Goal: Task Accomplishment & Management: Use online tool/utility

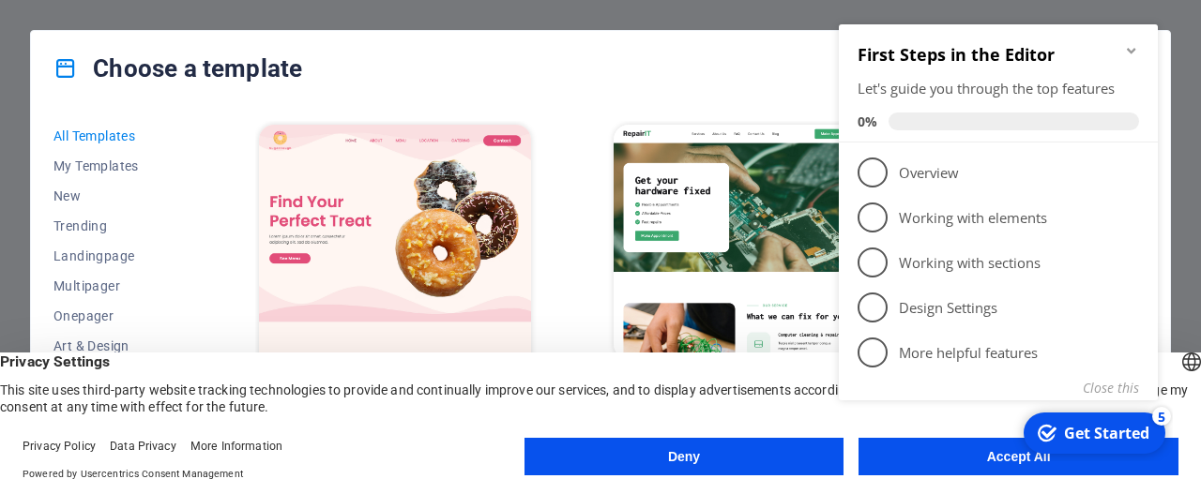
click at [897, 460] on div "checkmark Get Started 5 First Steps in the Editor Let's guide you through the t…" at bounding box center [1001, 234] width 341 height 455
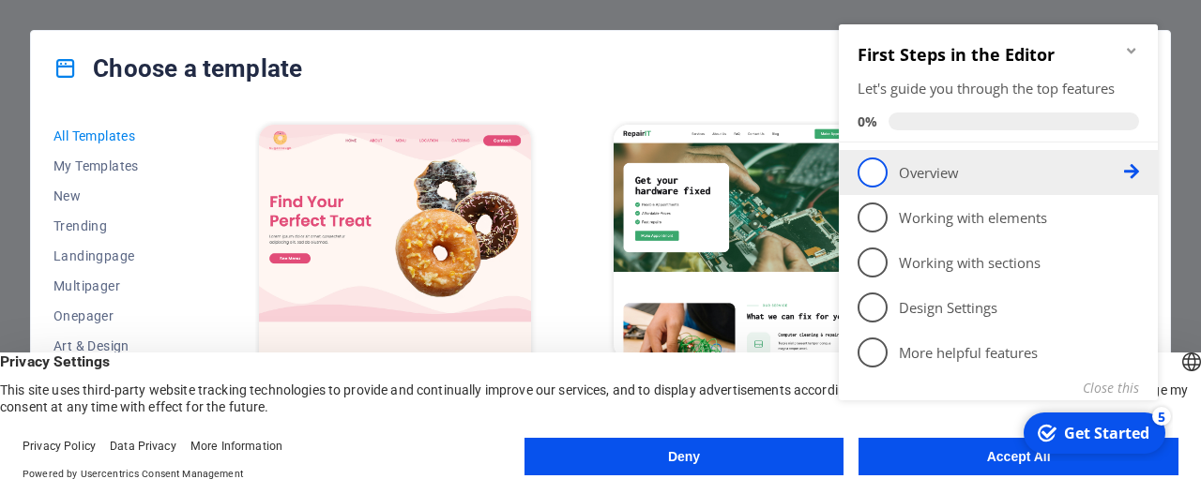
click at [945, 171] on p "Overview - incomplete" at bounding box center [1011, 173] width 225 height 20
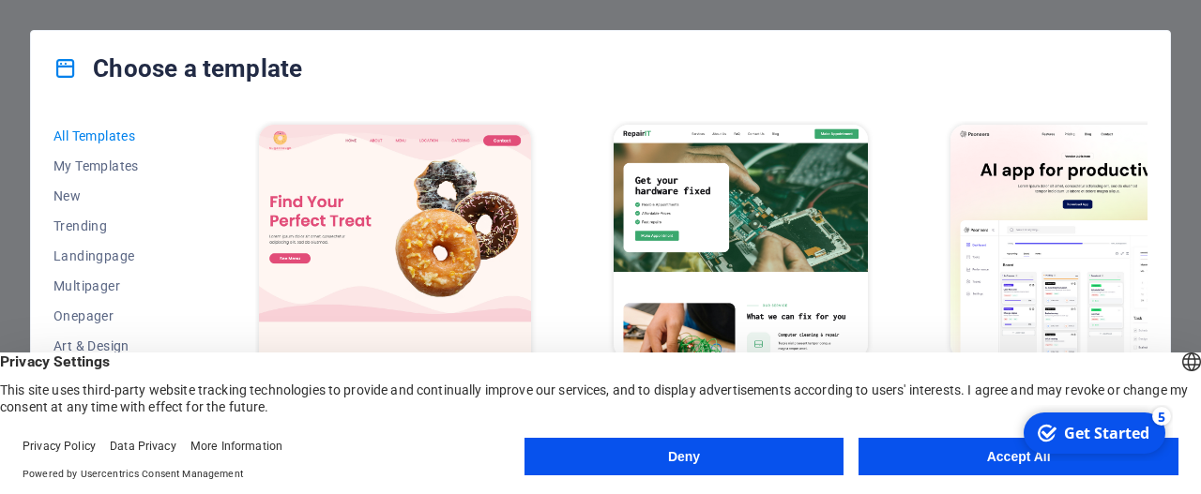
click at [962, 455] on button "Accept All" at bounding box center [1018, 457] width 320 height 38
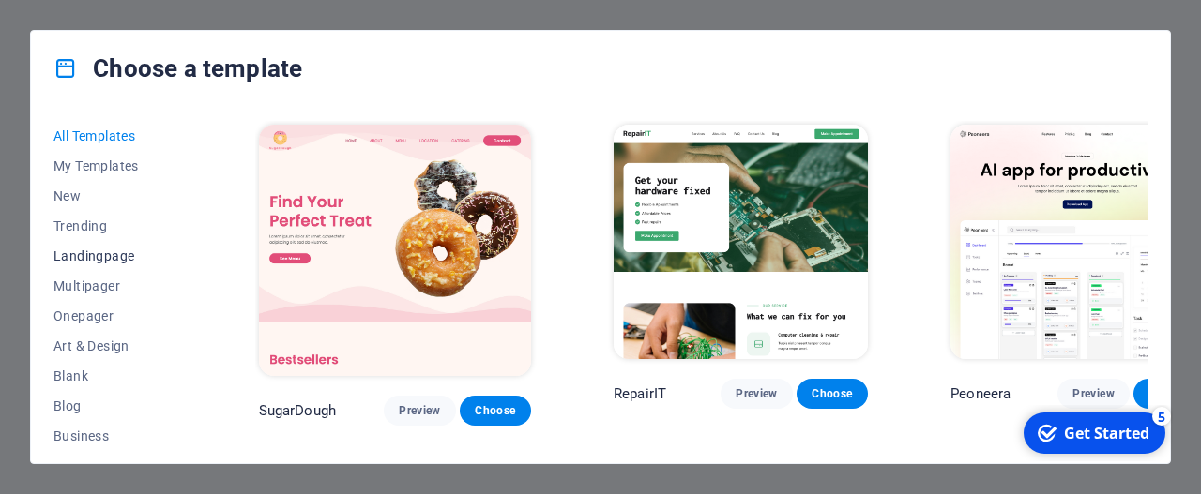
click at [102, 254] on span "Landingpage" at bounding box center [114, 256] width 123 height 15
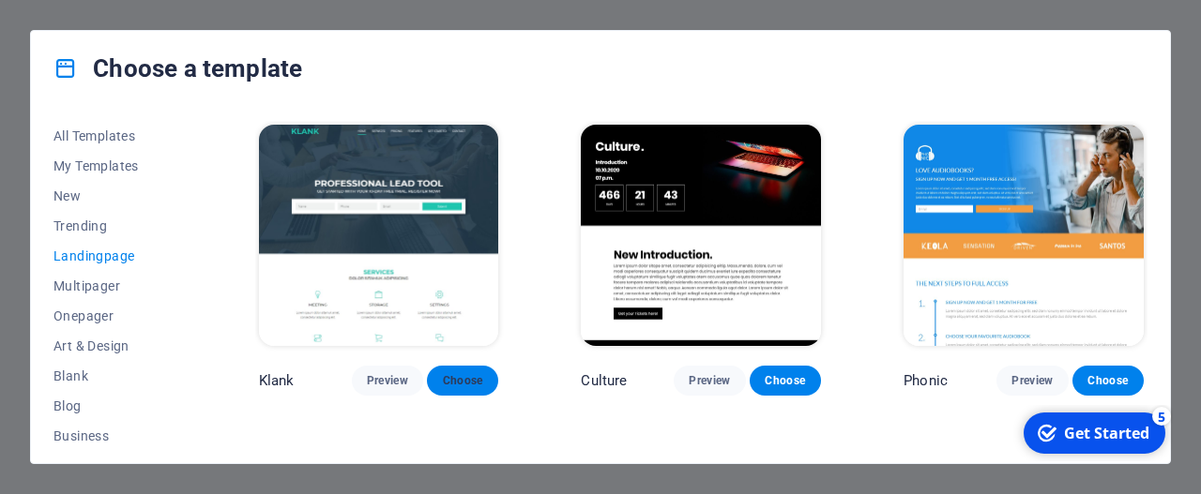
click at [451, 373] on span "Choose" at bounding box center [462, 380] width 41 height 15
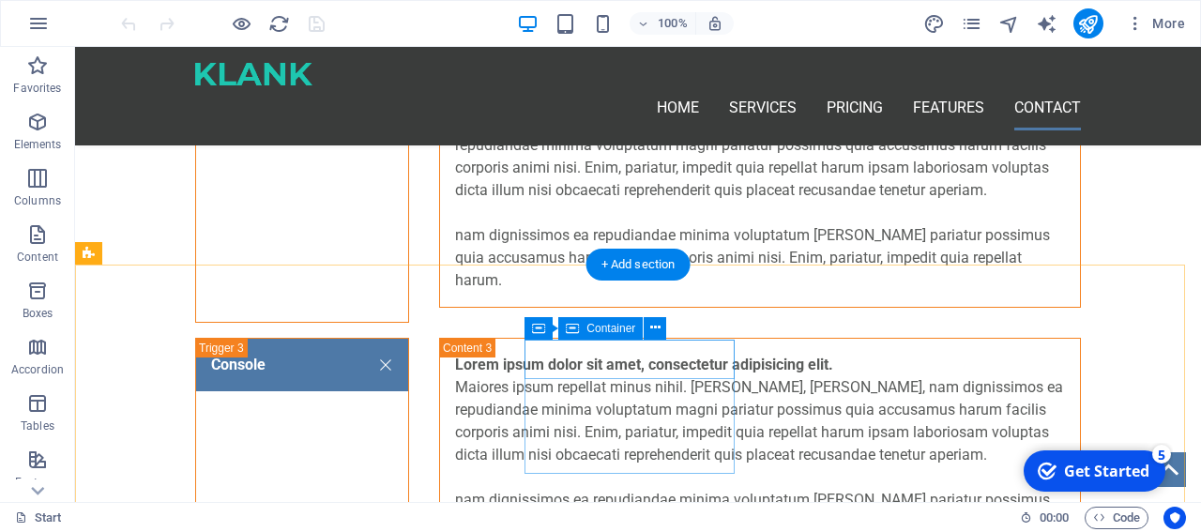
scroll to position [3854, 0]
